Goal: Information Seeking & Learning: Find specific fact

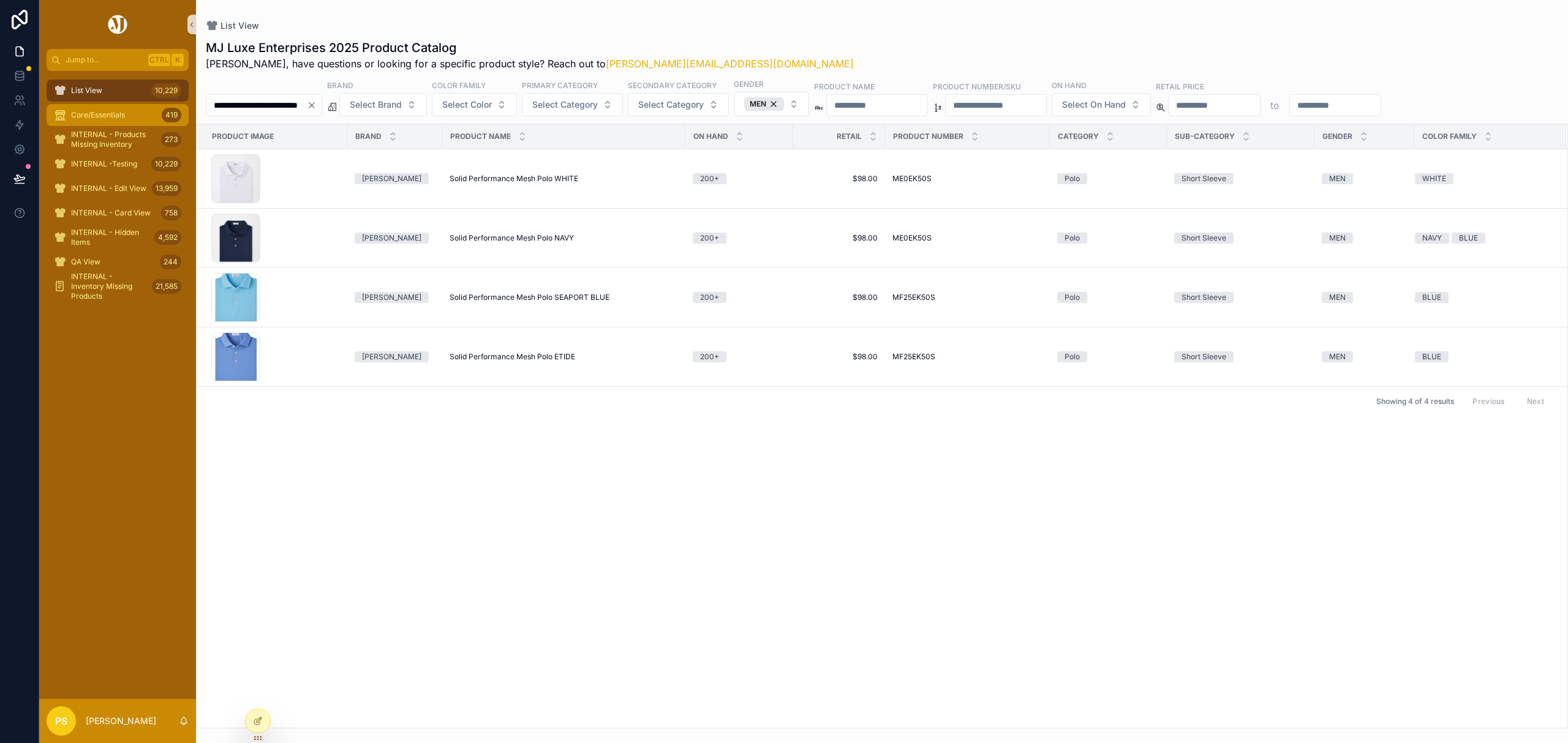
click at [90, 106] on div "Core/Essentials 419" at bounding box center [117, 115] width 127 height 19
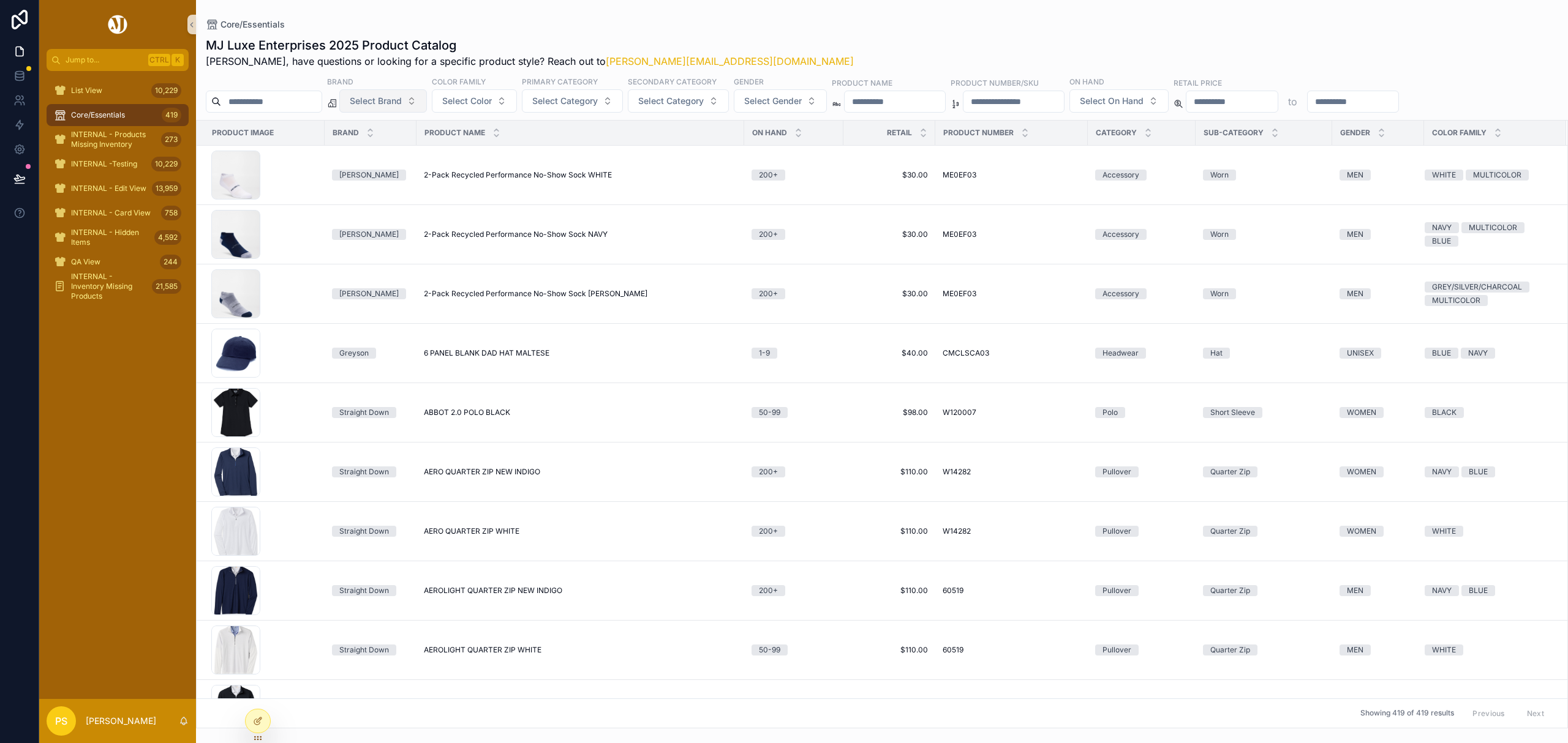
click at [402, 109] on button "Select Brand" at bounding box center [383, 101] width 87 height 23
click at [408, 245] on div "[PERSON_NAME]" at bounding box center [414, 248] width 147 height 19
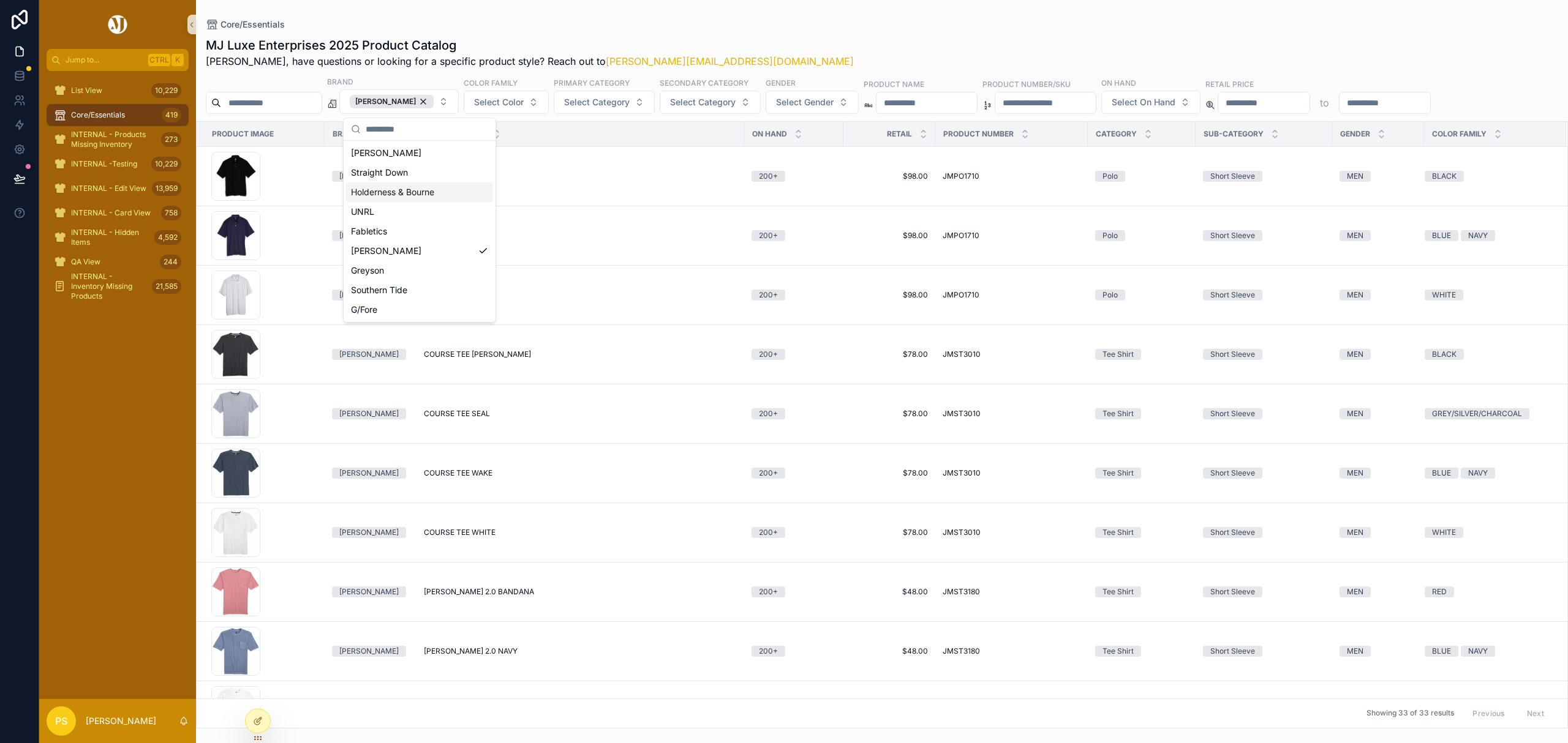
click at [741, 11] on div "Core/Essentials MJ Luxe Enterprises 2025 Product Catalog Philip, have questions…" at bounding box center [882, 364] width 1372 height 728
click at [833, 96] on span "Select Gender" at bounding box center [805, 103] width 58 height 12
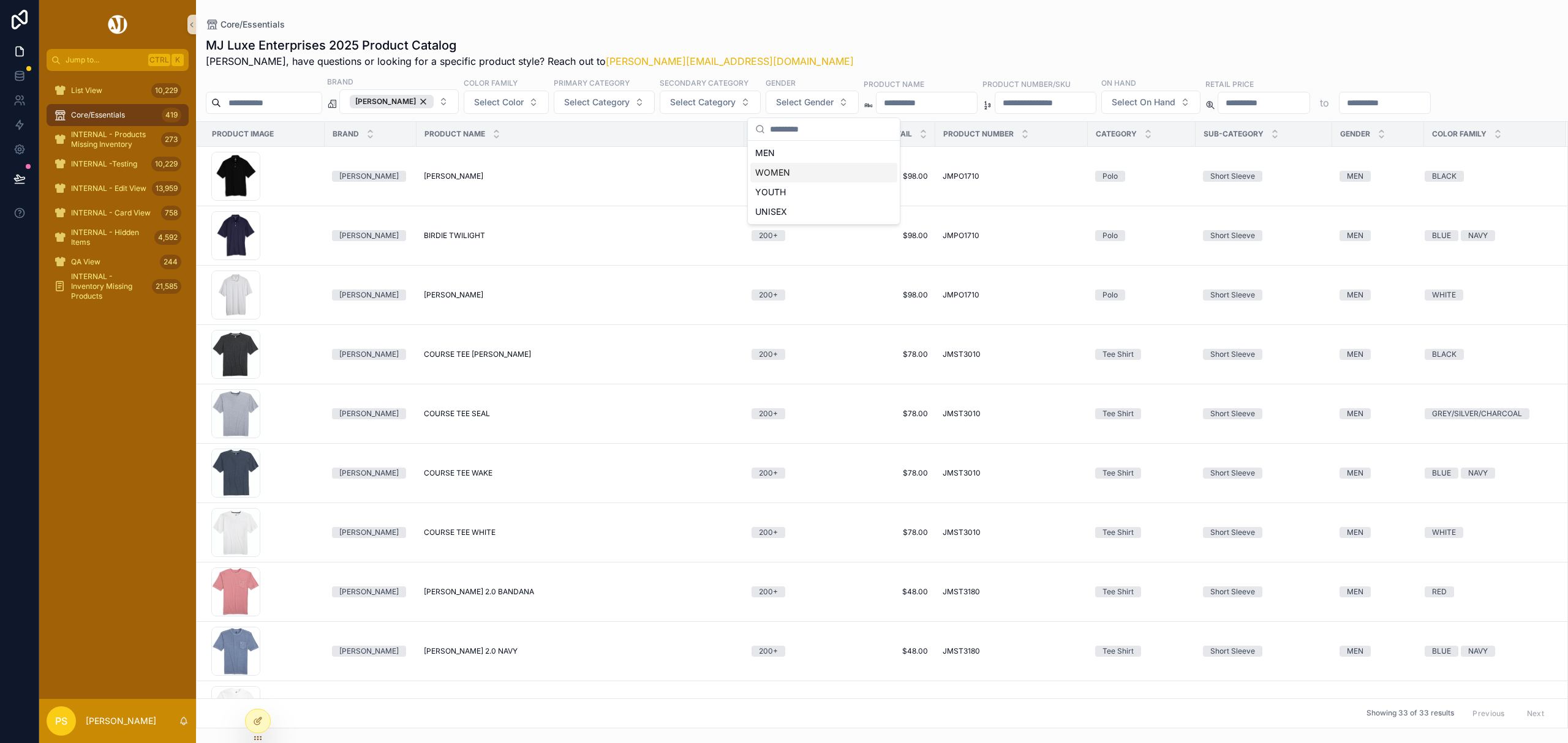
click at [786, 171] on div "WOMEN" at bounding box center [823, 172] width 147 height 19
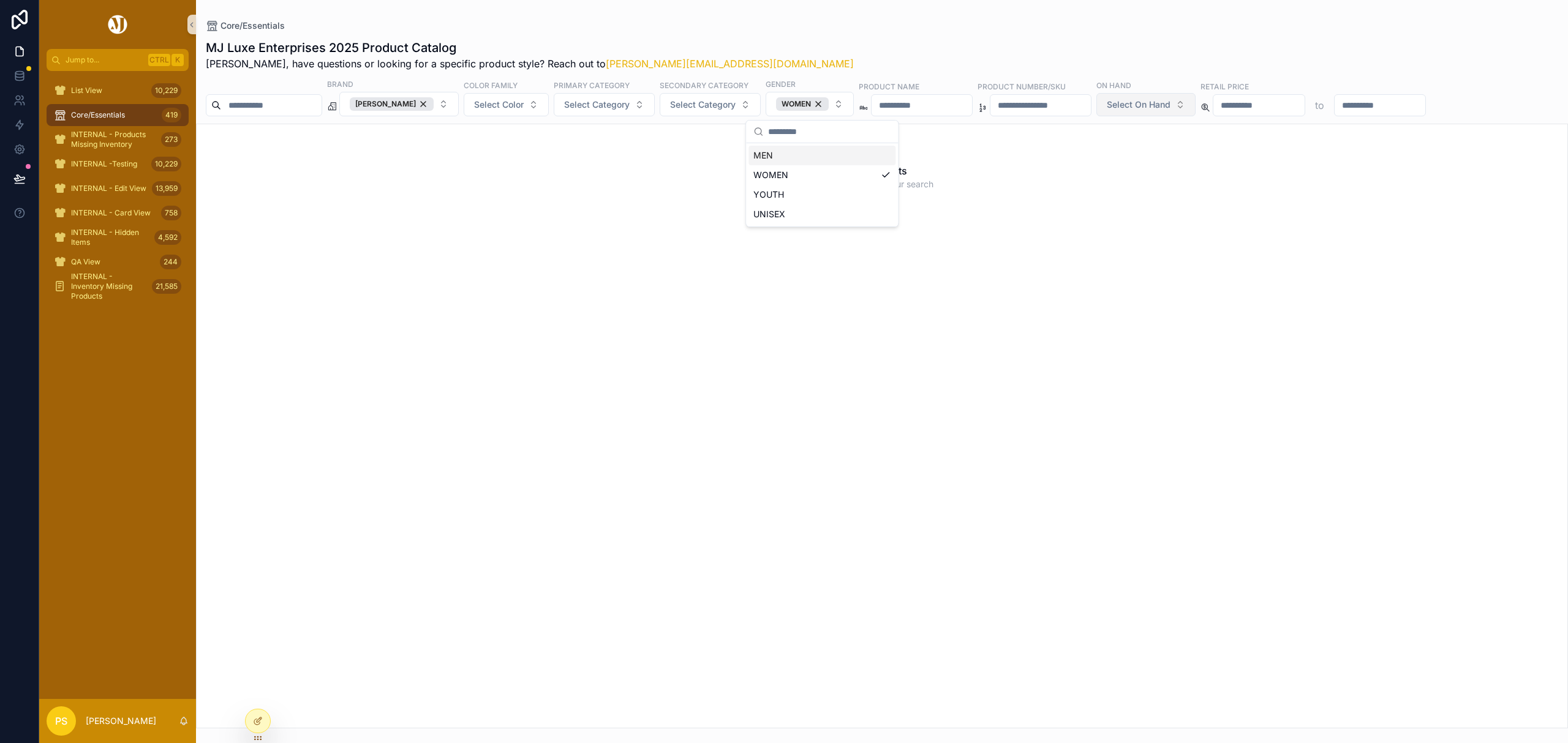
click at [1171, 111] on span "Select On Hand" at bounding box center [1138, 105] width 64 height 12
click at [1172, 248] on div "200+" at bounding box center [1221, 253] width 147 height 19
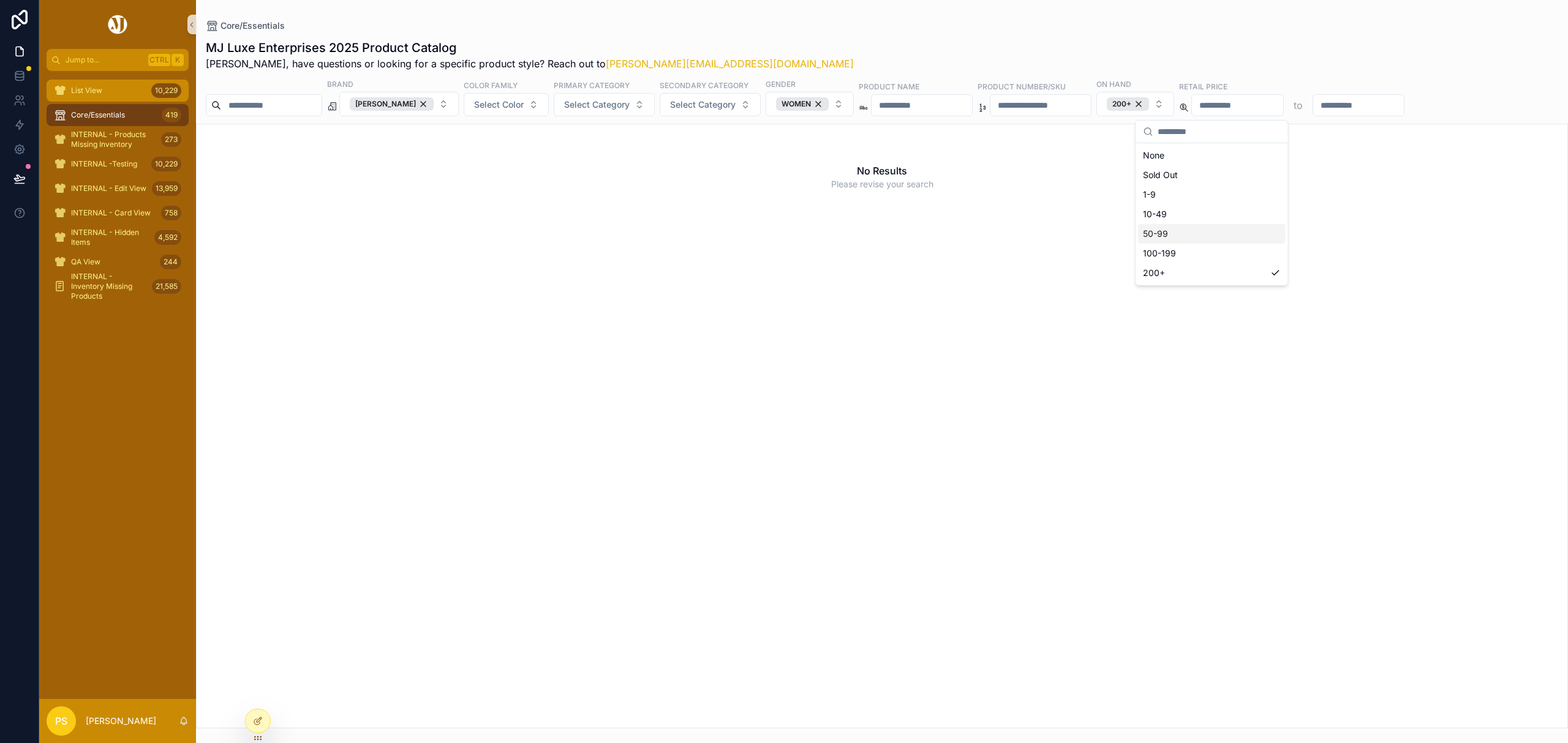
click at [138, 91] on div "List View 10,229" at bounding box center [117, 90] width 127 height 19
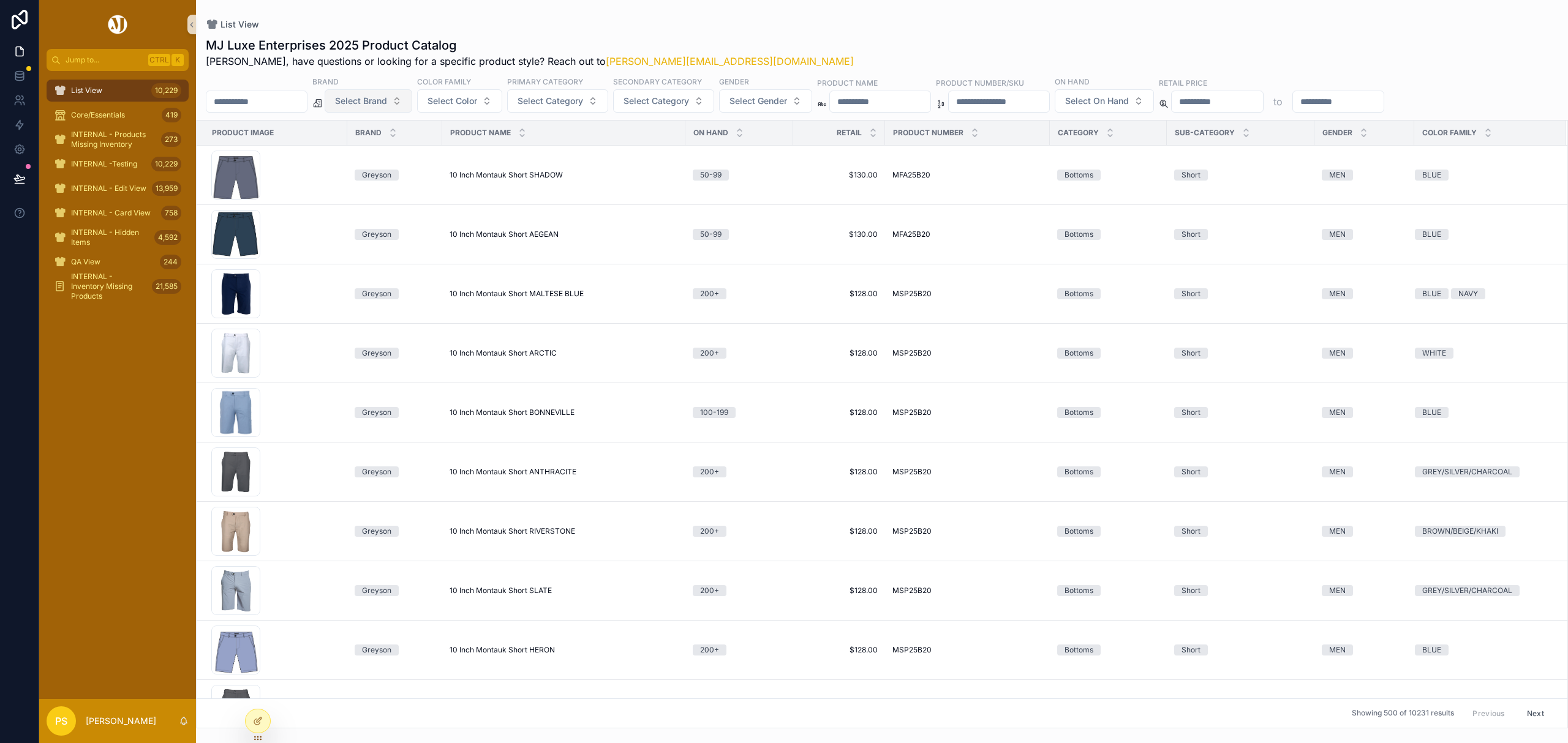
click at [387, 106] on span "Select Brand" at bounding box center [360, 101] width 52 height 12
click at [405, 251] on div "[PERSON_NAME]" at bounding box center [400, 248] width 147 height 19
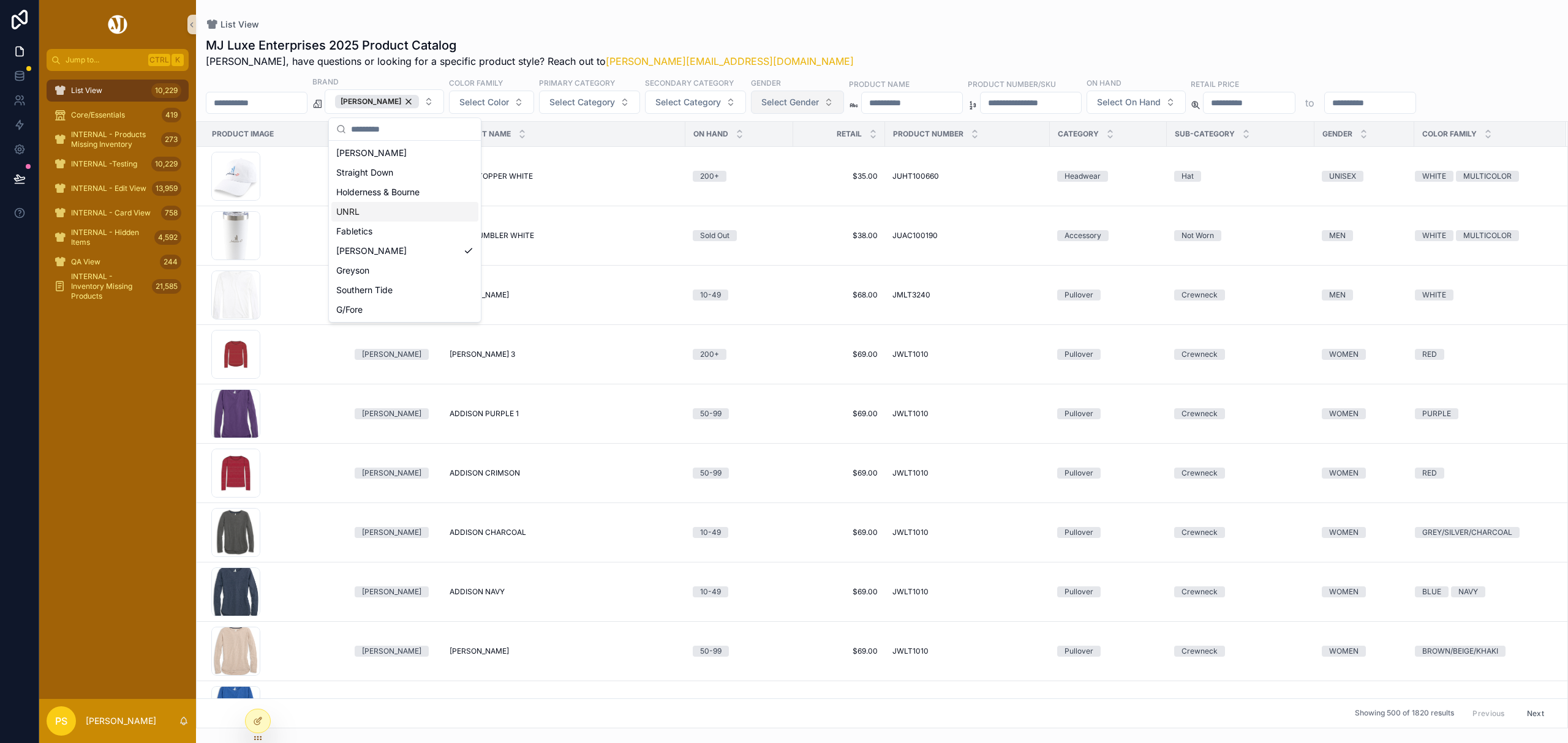
click at [794, 98] on span "Select Gender" at bounding box center [789, 103] width 58 height 12
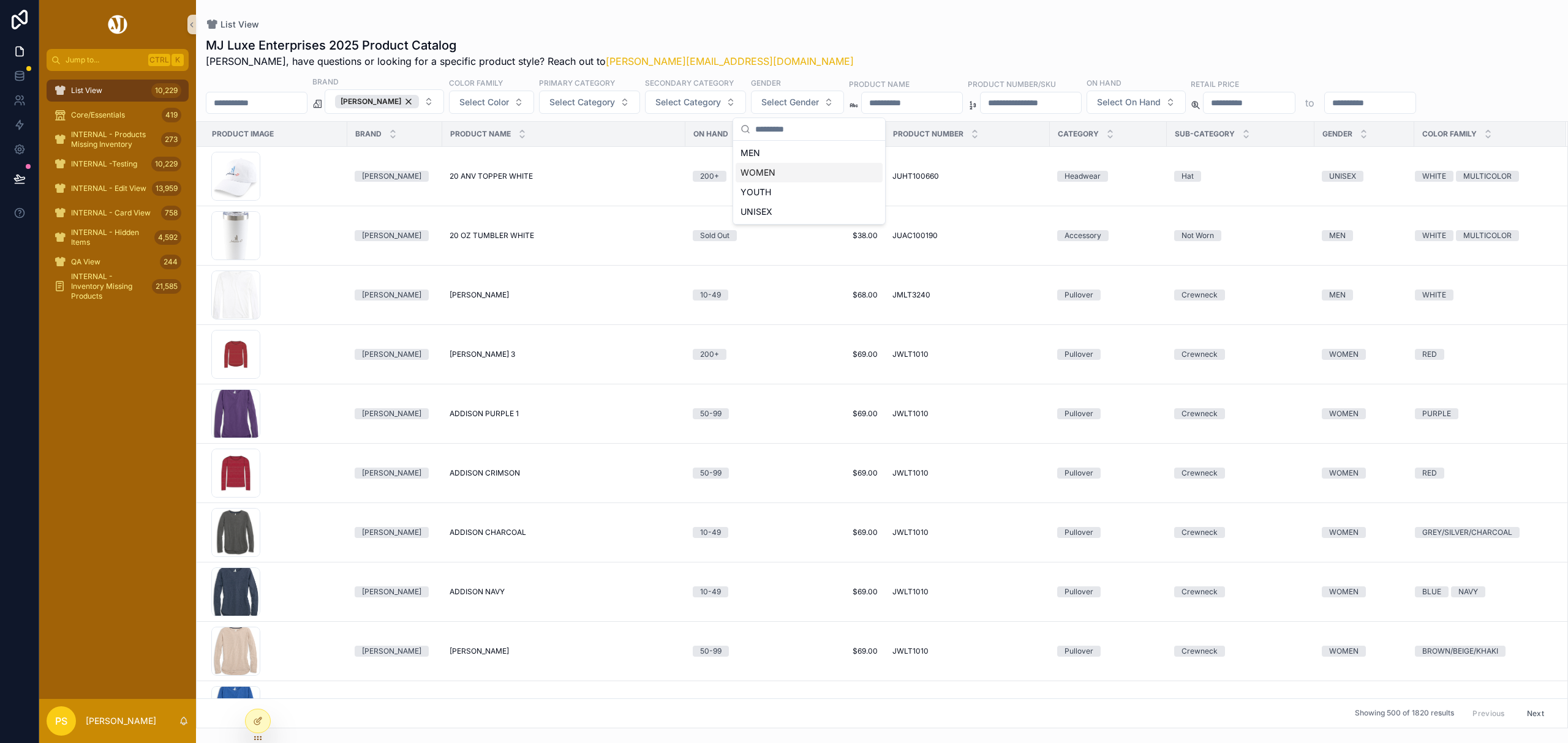
click at [762, 171] on div "WOMEN" at bounding box center [809, 172] width 147 height 19
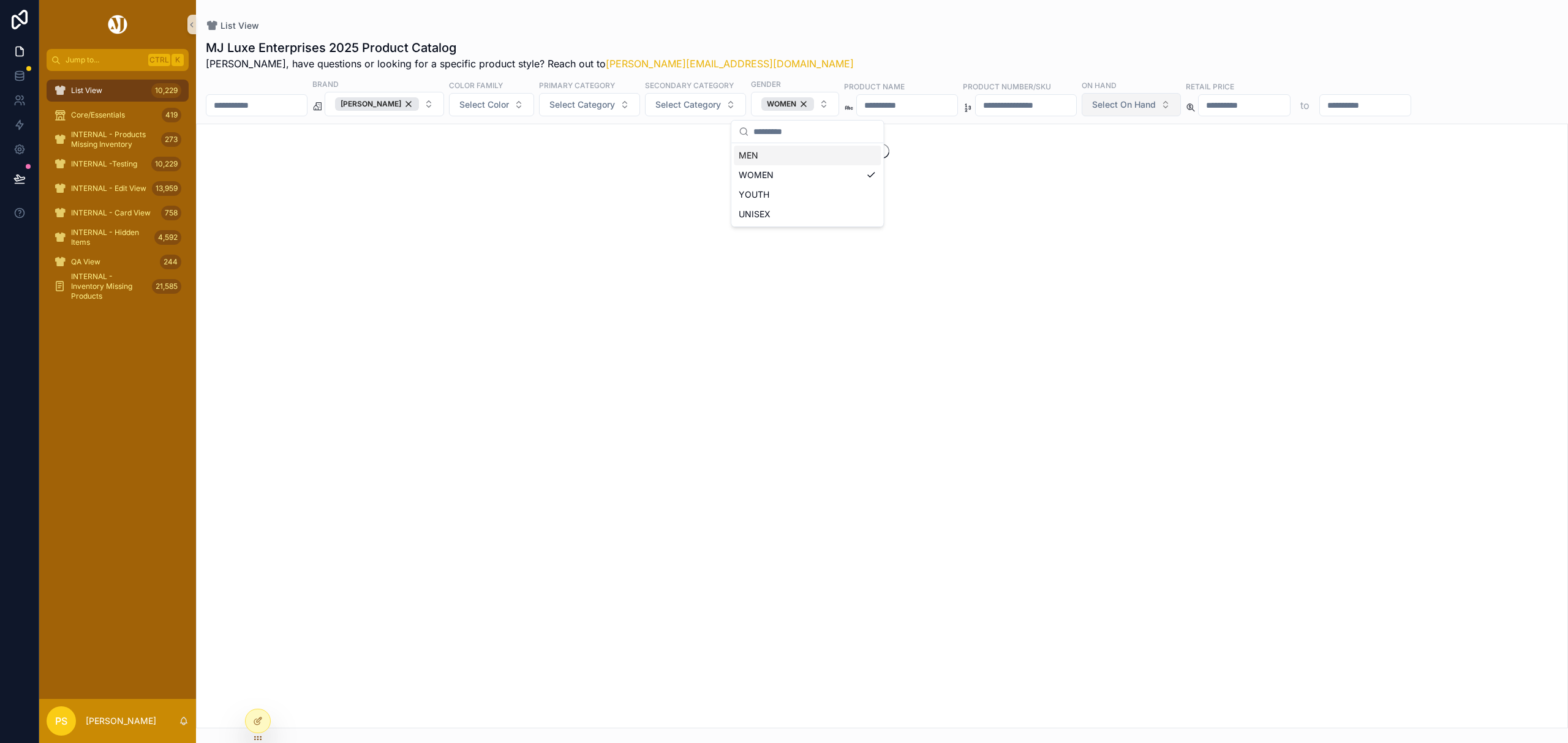
click at [1156, 111] on span "Select On Hand" at bounding box center [1124, 105] width 64 height 12
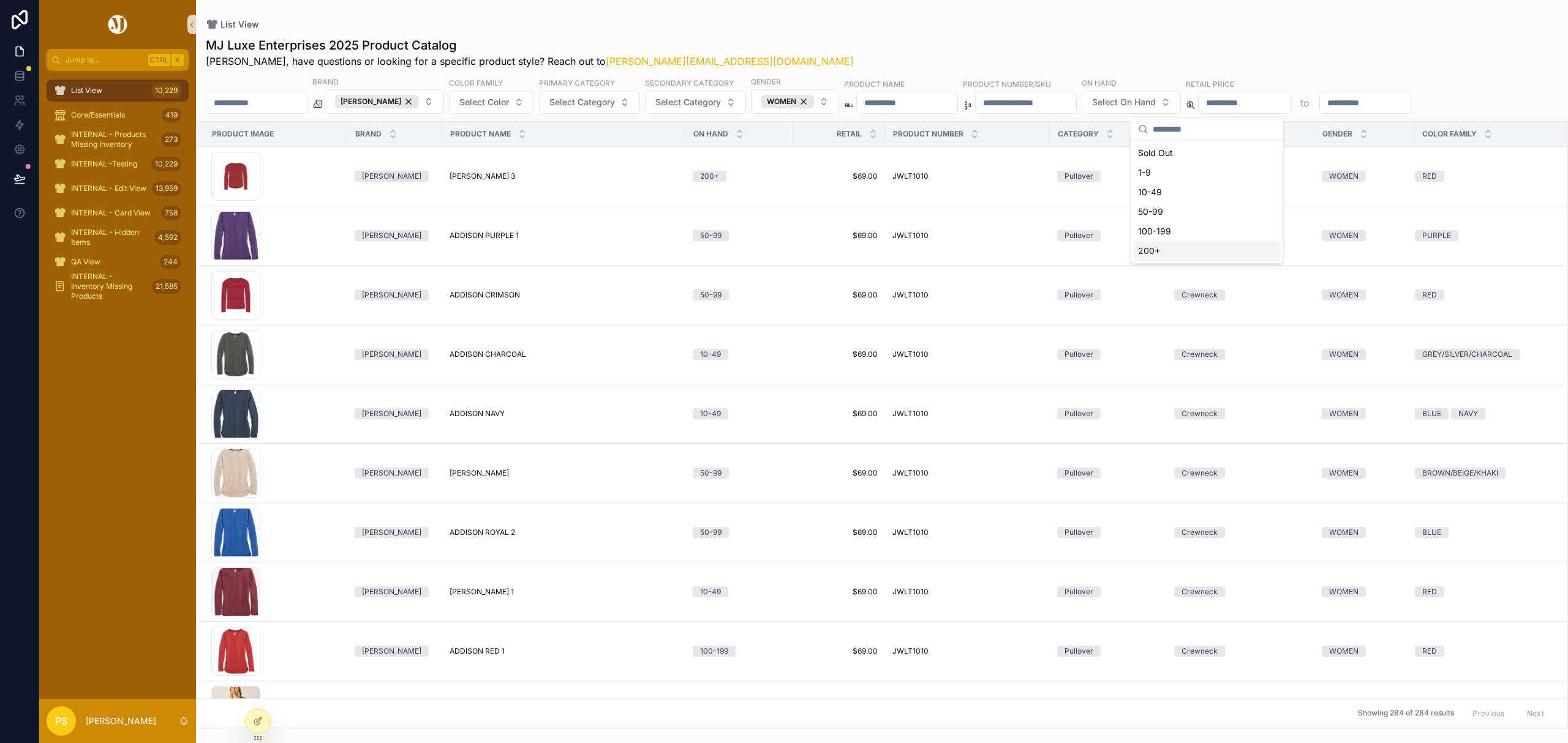
click at [1150, 252] on div "200+" at bounding box center [1206, 251] width 147 height 19
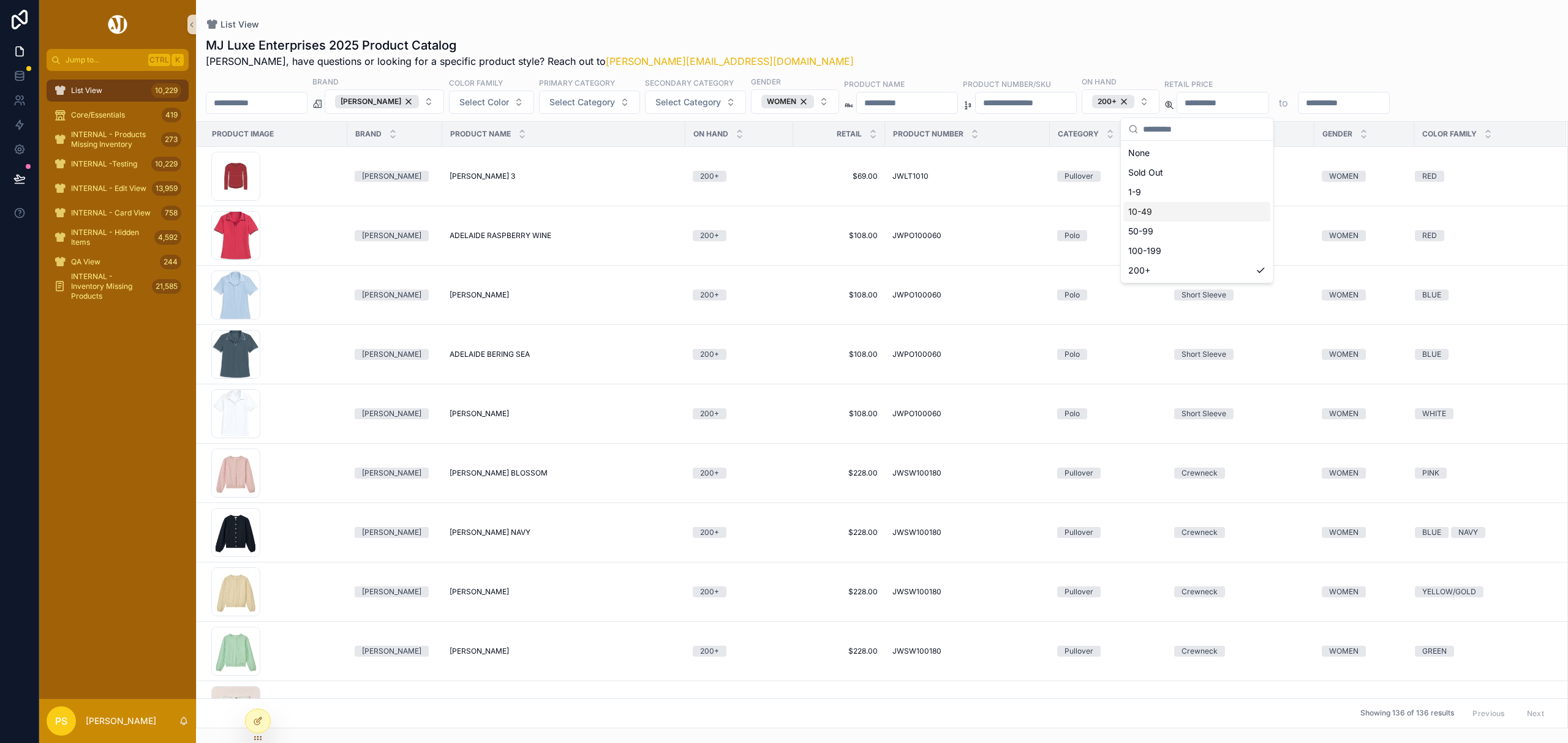
click at [961, 52] on div "MJ Luxe Enterprises 2025 Product Catalog Philip, have questions or looking for …" at bounding box center [882, 52] width 1352 height 32
drag, startPoint x: 117, startPoint y: 96, endPoint x: 150, endPoint y: 96, distance: 33.0
click at [117, 96] on div "List View 10,229" at bounding box center [117, 90] width 127 height 19
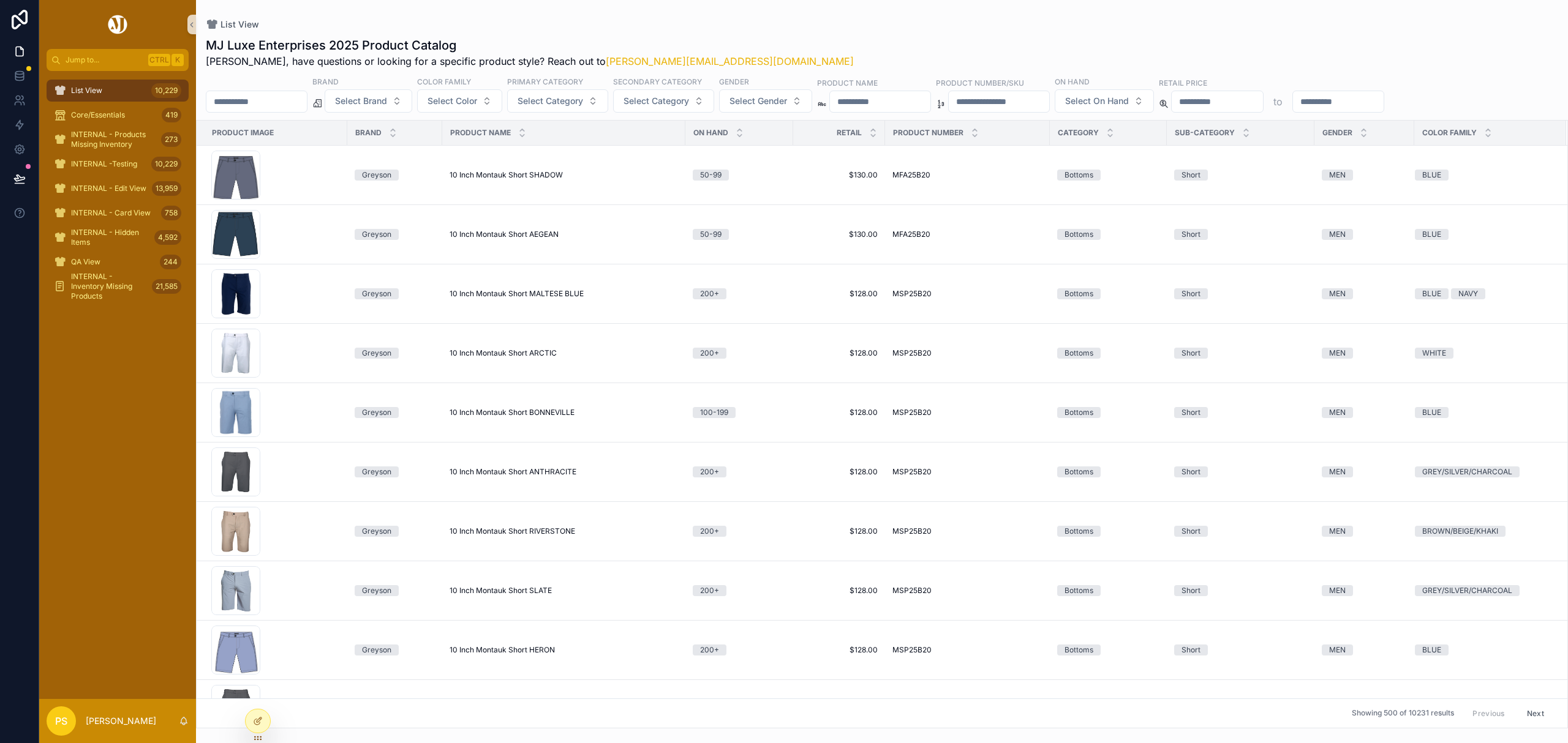
click at [265, 106] on input "scrollable content" at bounding box center [256, 102] width 100 height 17
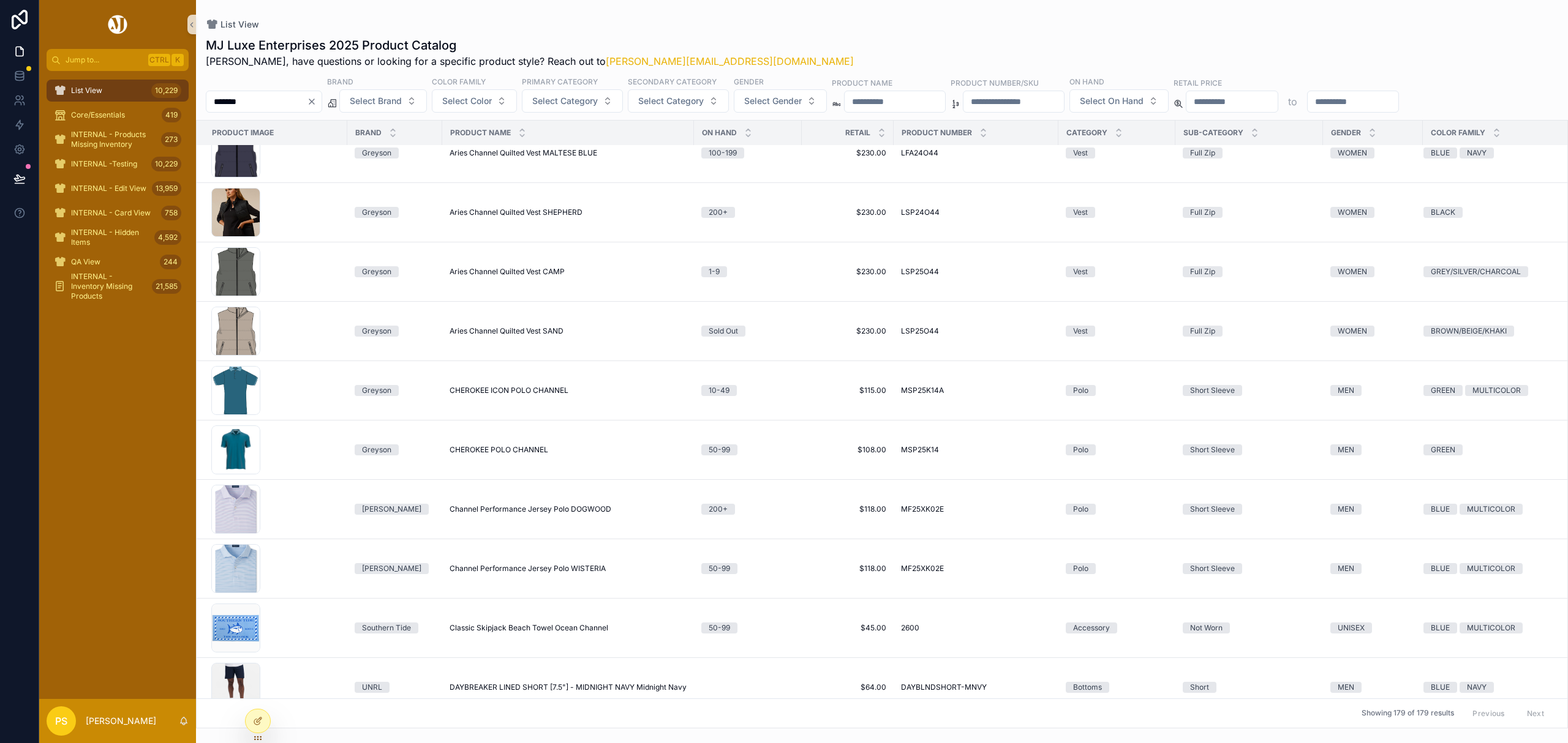
scroll to position [163, 0]
type input "*******"
click at [549, 569] on span "Channel Performance Jersey Polo WISTERIA" at bounding box center [528, 568] width 156 height 10
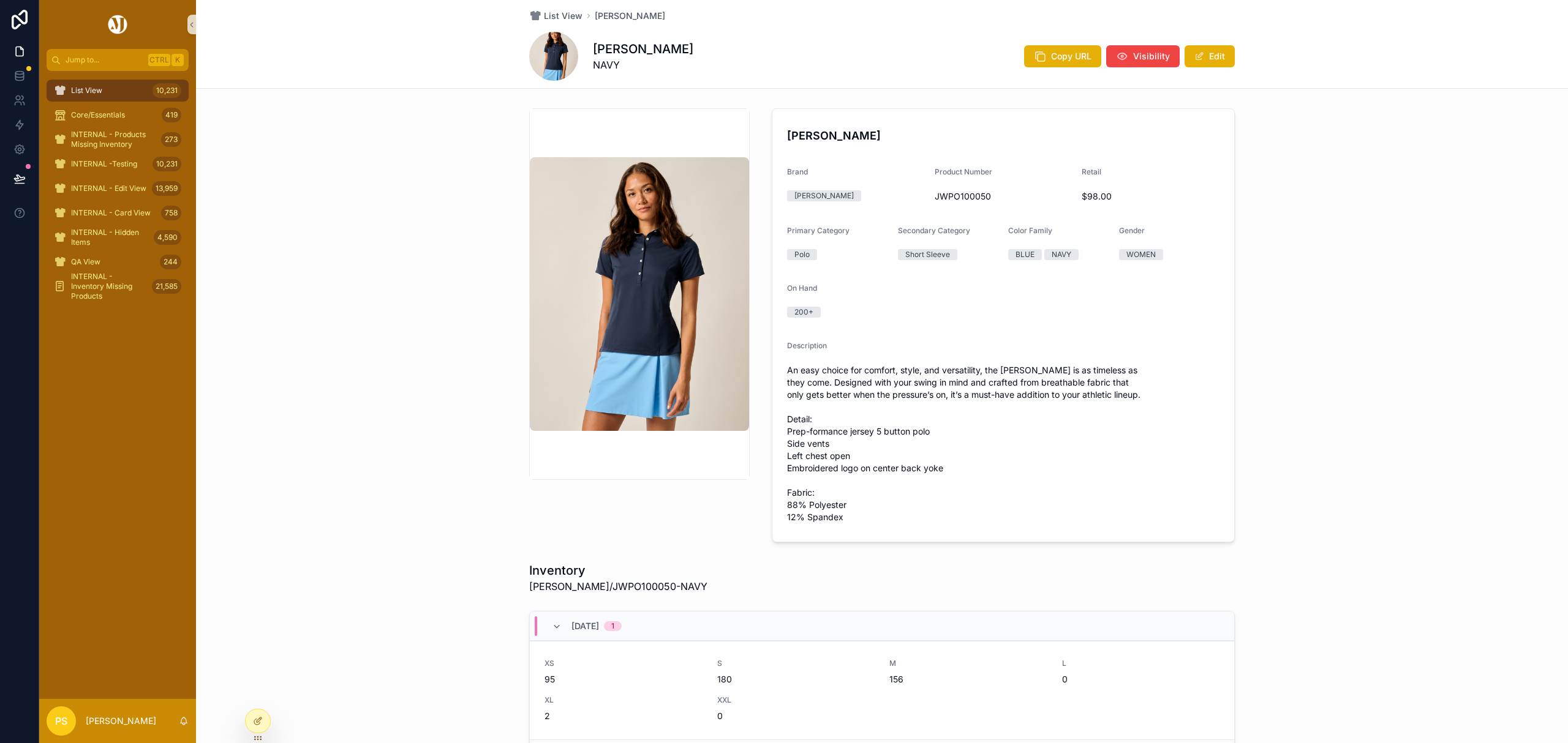
click at [119, 81] on div "List View 10,231" at bounding box center [117, 90] width 127 height 19
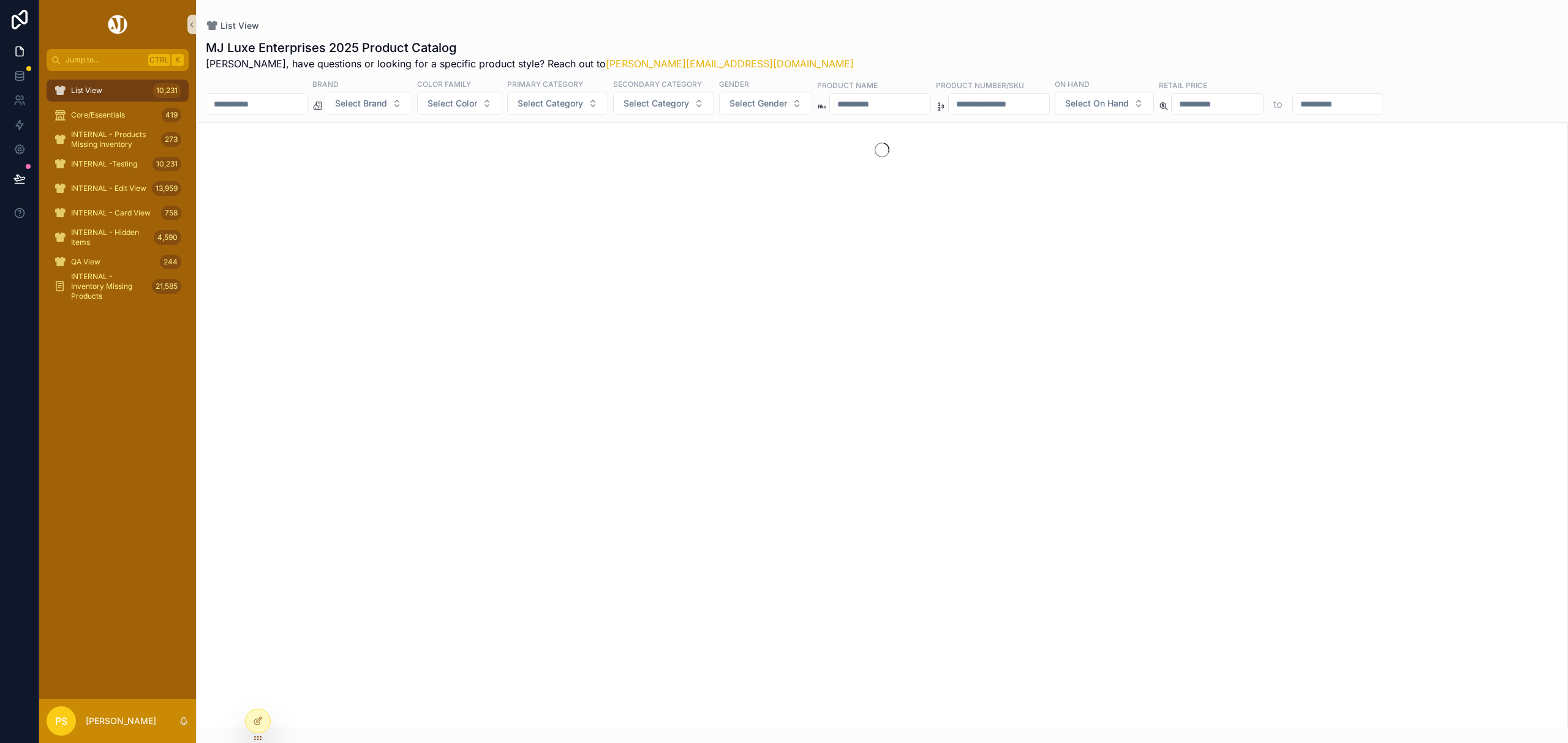
click at [257, 110] on input "scrollable content" at bounding box center [256, 104] width 100 height 17
type input "********"
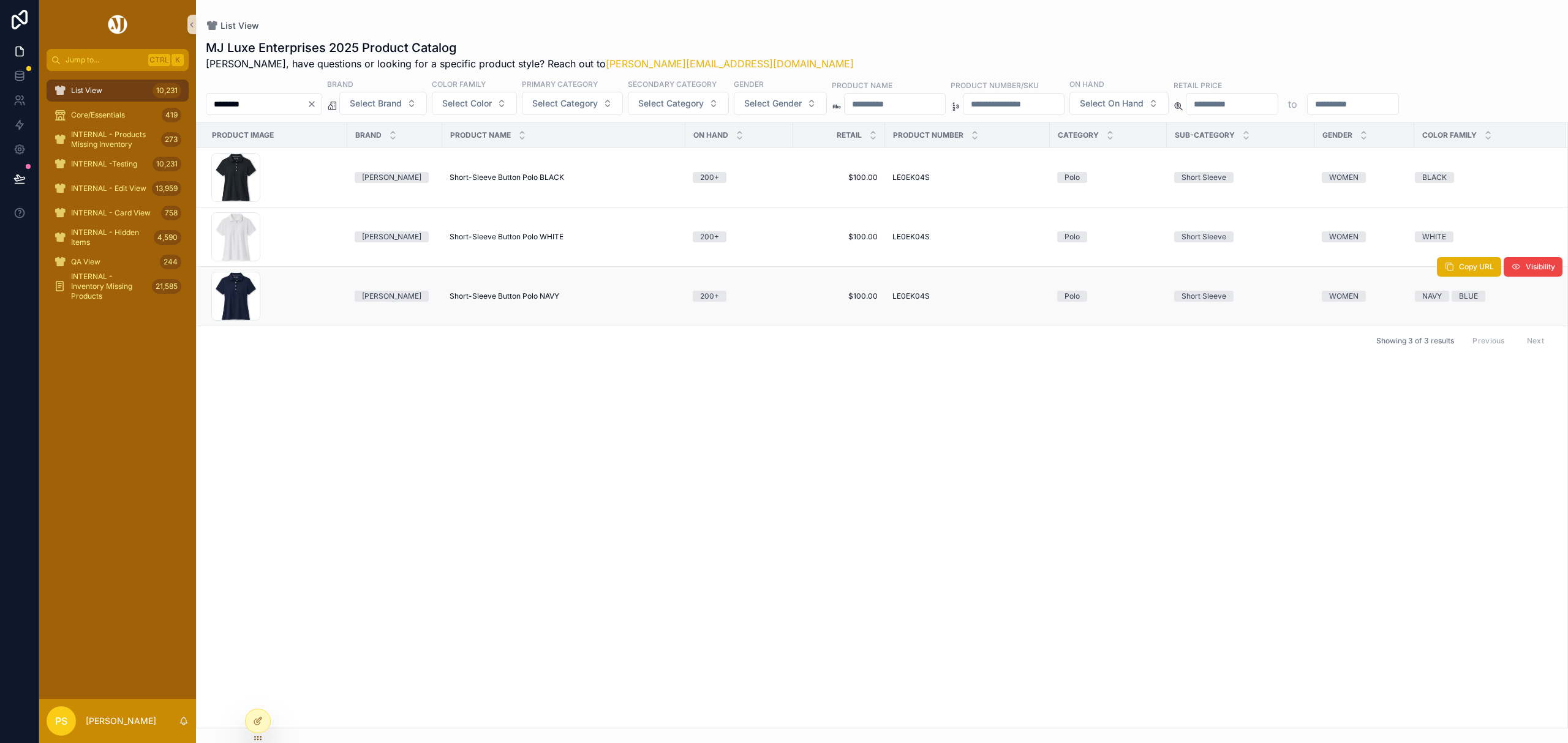
click at [486, 301] on span "Short-Sleeve Button Polo NAVY" at bounding box center [505, 296] width 110 height 10
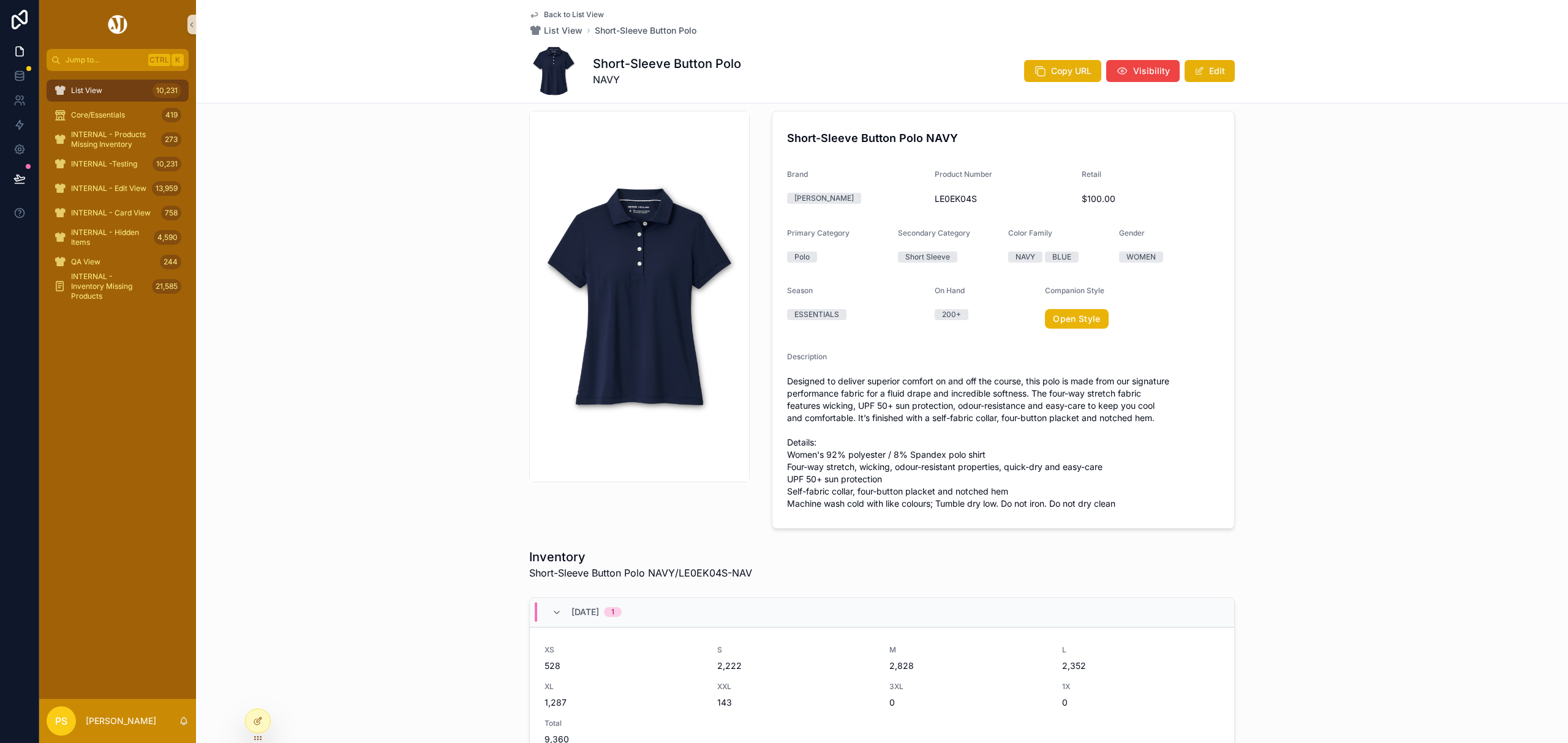
scroll to position [19, 0]
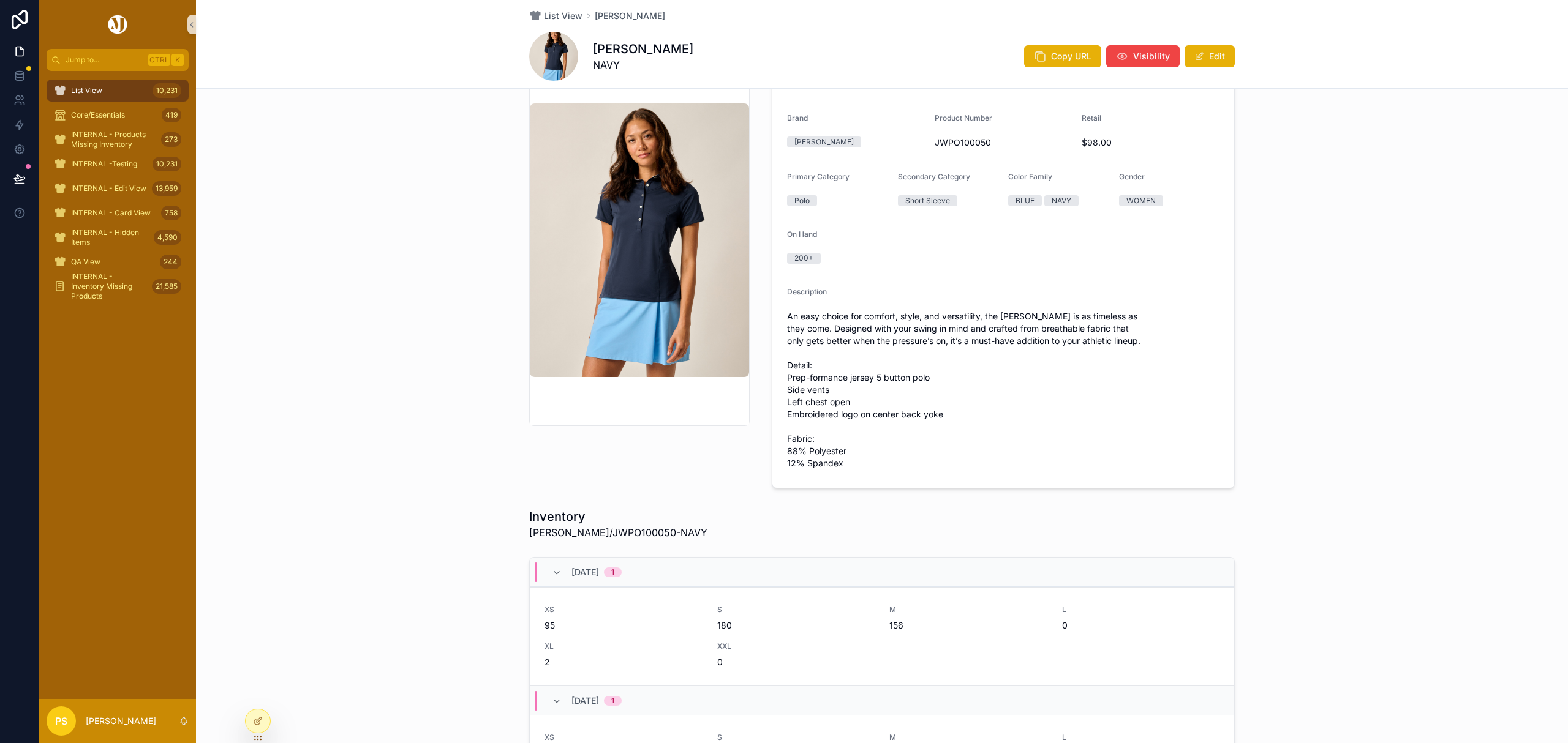
scroll to position [163, 0]
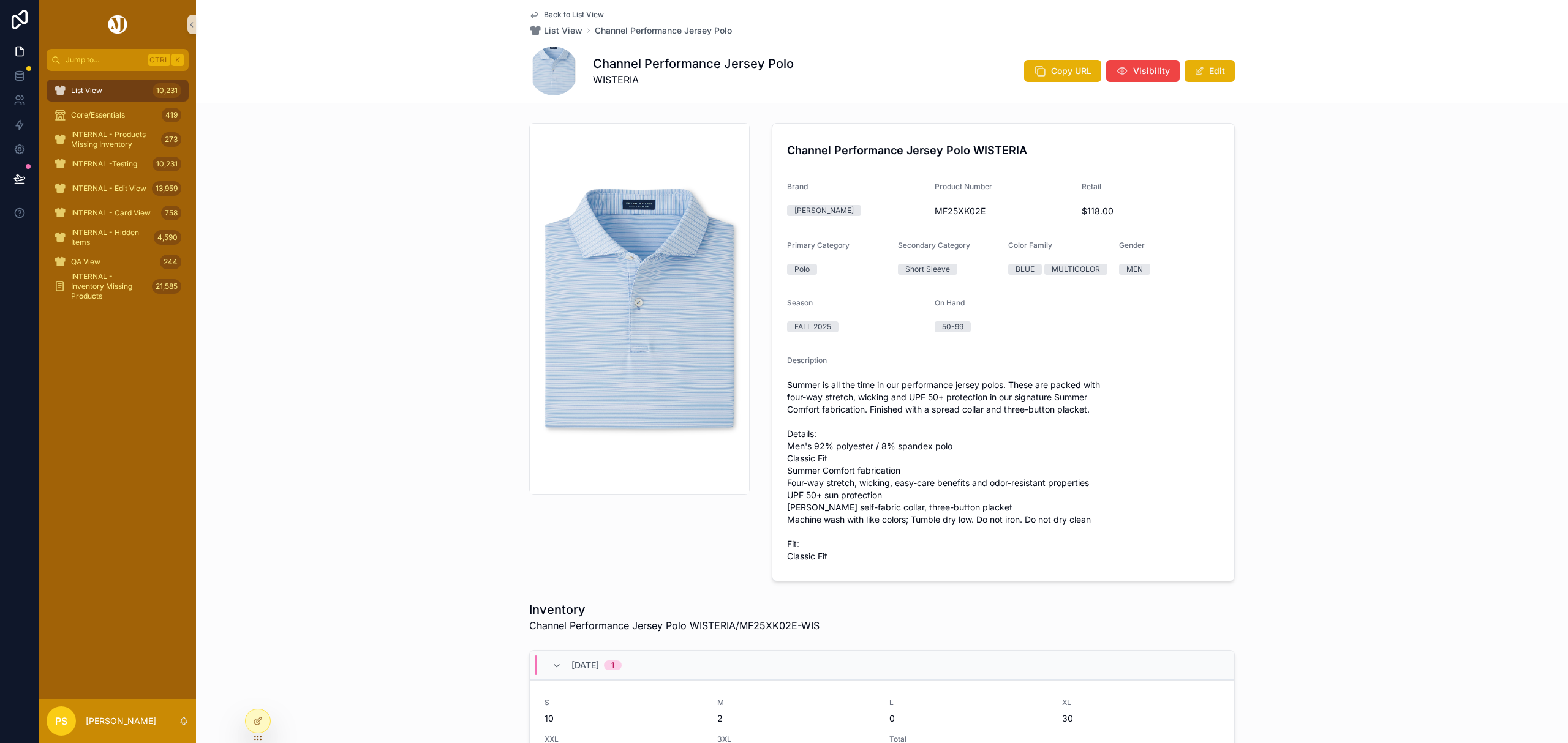
scroll to position [82, 0]
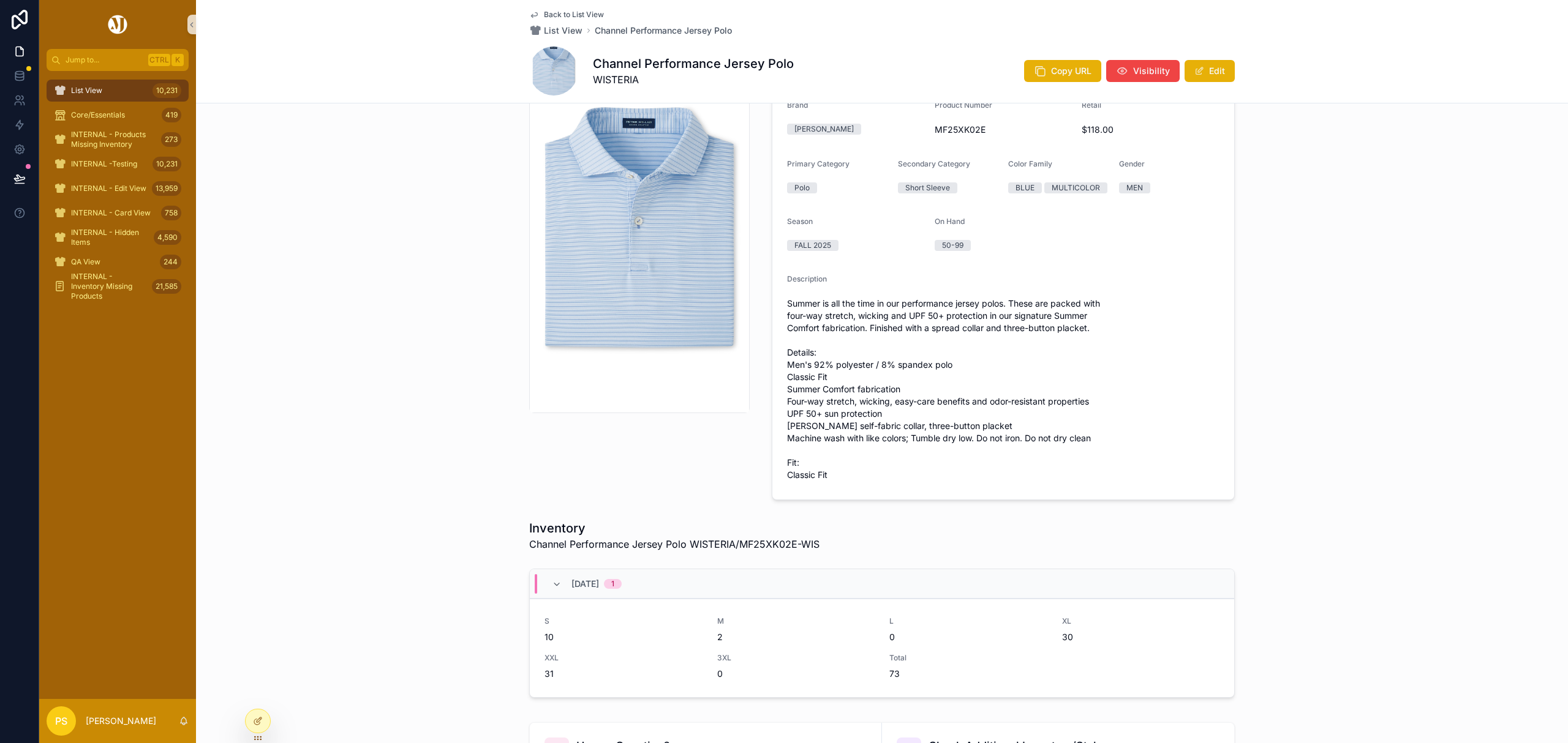
click at [961, 130] on span "MF25XK02E" at bounding box center [1003, 130] width 138 height 12
copy span "MF25XK02E"
